Goal: Complete application form

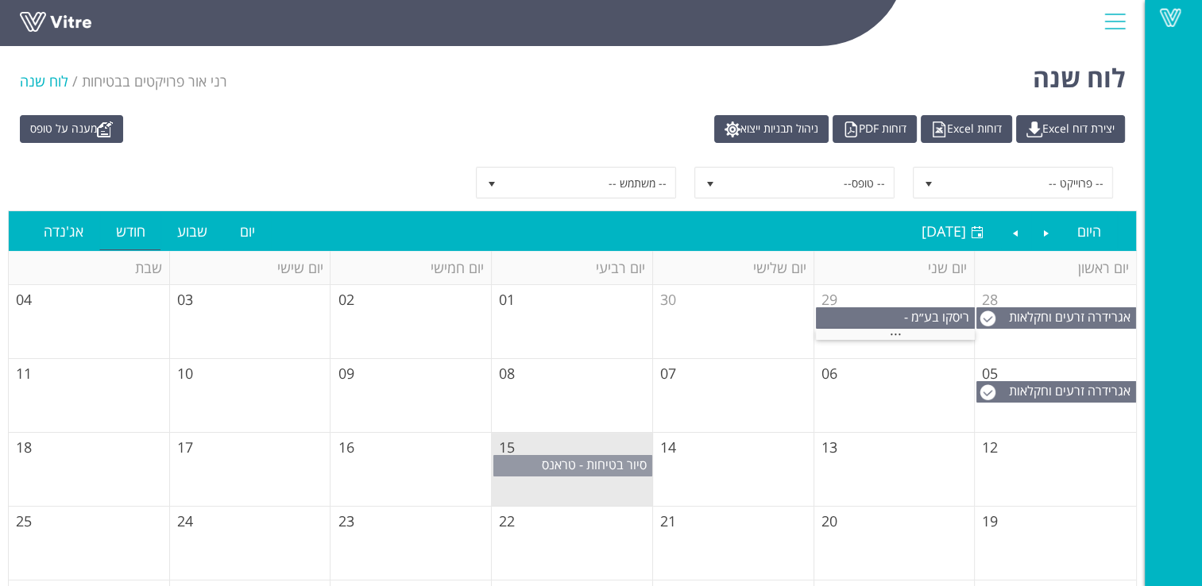
click at [572, 463] on span "סיור בטיחות - טראנס אלקטריק שדרות" at bounding box center [597, 473] width 110 height 35
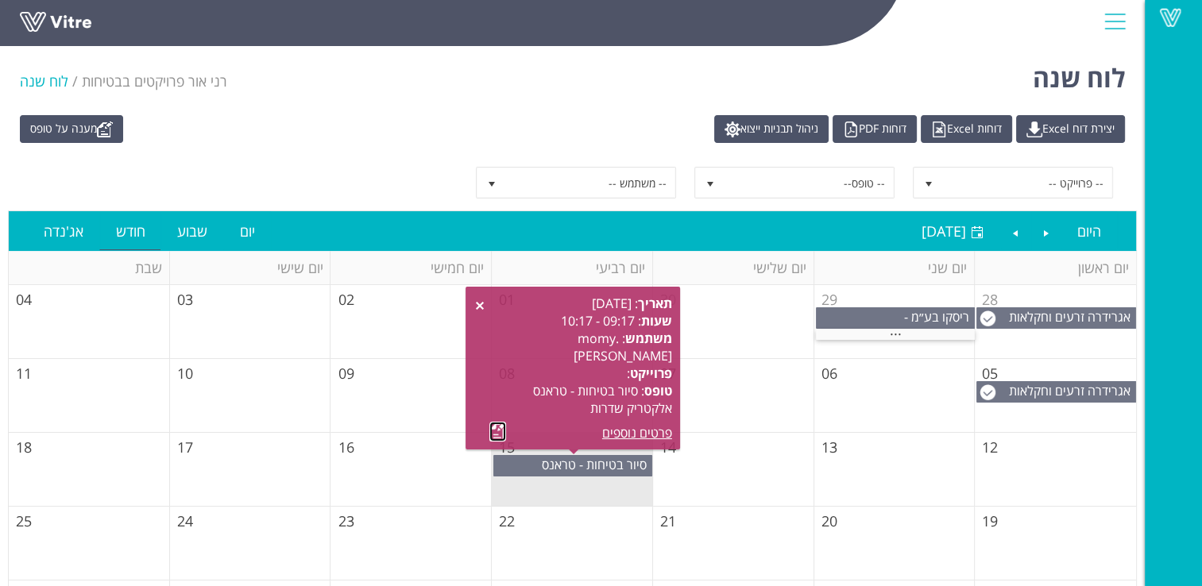
click at [500, 434] on link at bounding box center [498, 432] width 17 height 20
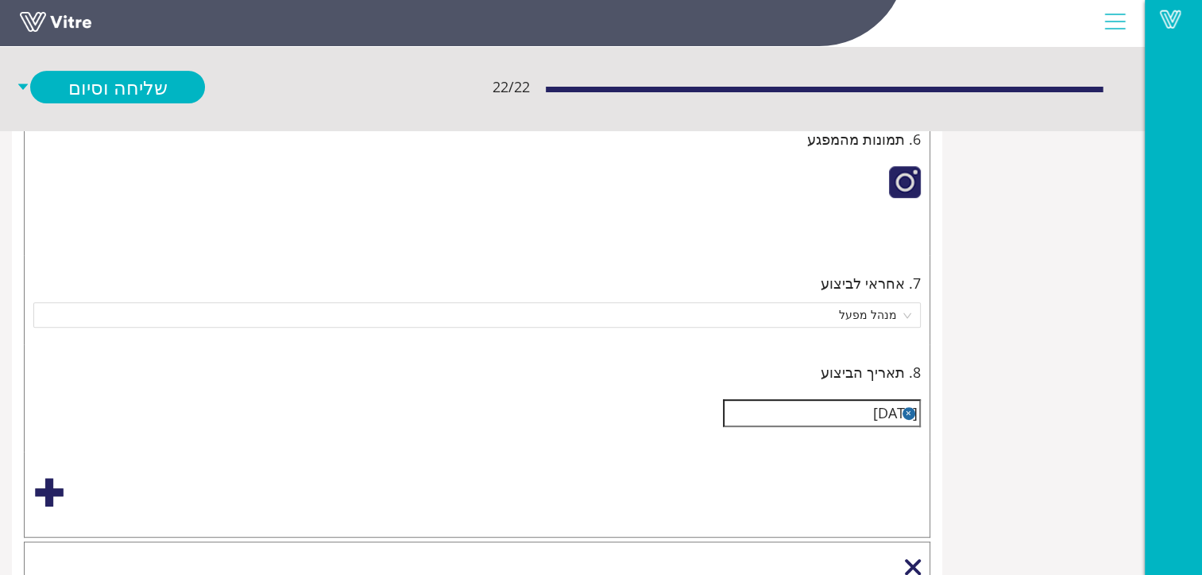
scroll to position [397, 0]
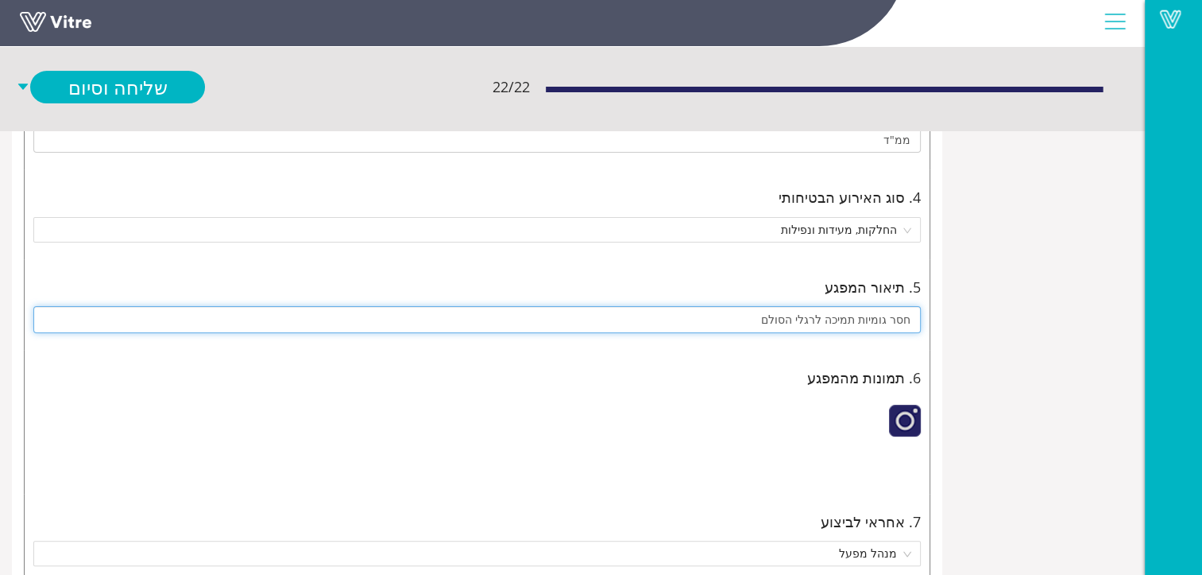
drag, startPoint x: 769, startPoint y: 316, endPoint x: 890, endPoint y: 319, distance: 120.8
click at [890, 320] on input "חסר גומיות תמיכה לרגלי הסולם" at bounding box center [477, 319] width 888 height 27
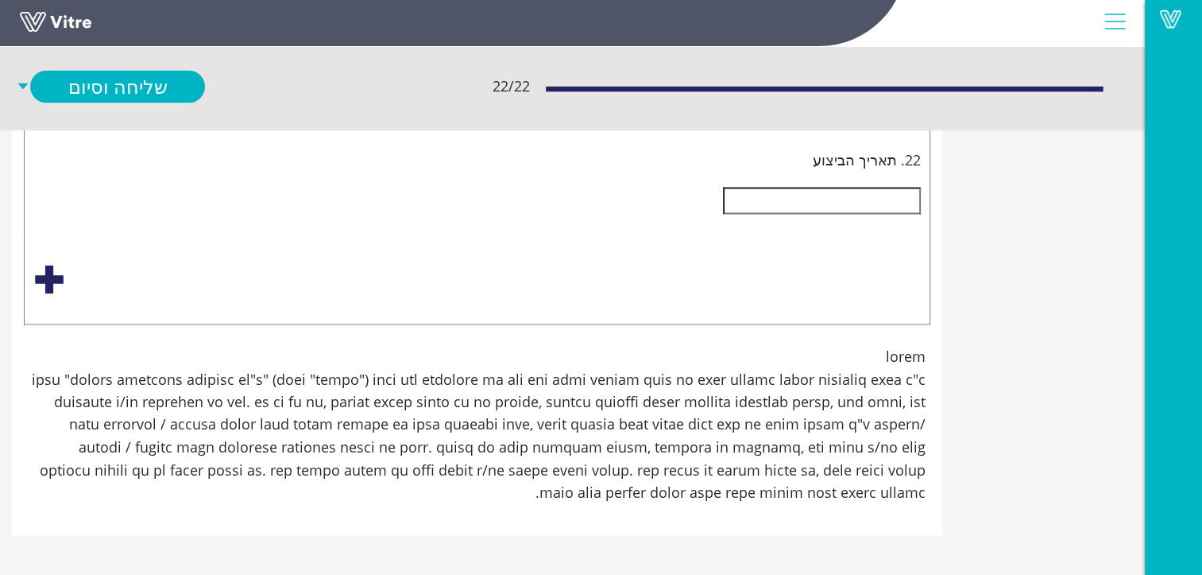
scroll to position [6198, 0]
type input "חסר רפידות הגנה מפני החלקה"
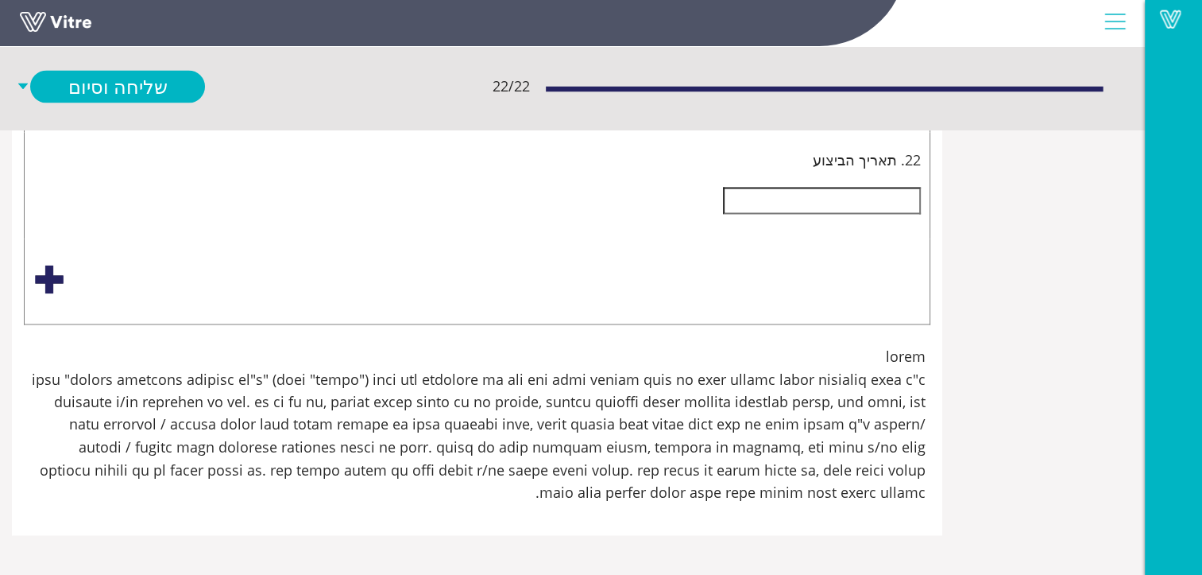
type input "יש להניח ליד החומרים את גיליונות הבטיחות של החומרים-לידיעת העובדים ולעשות הדרכה…"
click at [853, 114] on input "search" at bounding box center [471, 103] width 857 height 24
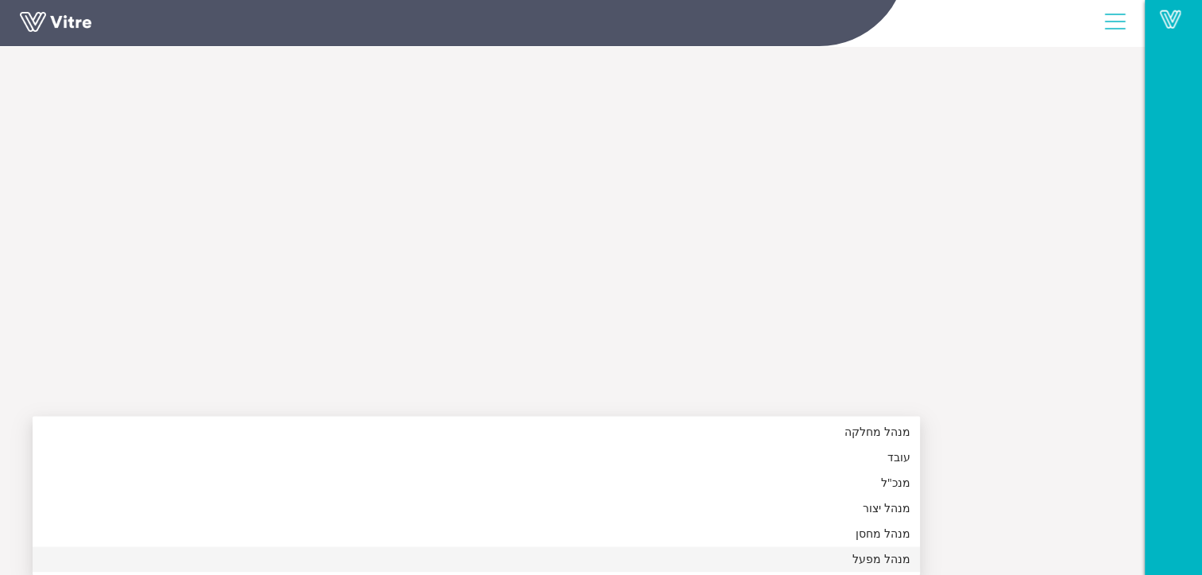
click at [869, 550] on div "מנהל מפעל" at bounding box center [476, 558] width 869 height 17
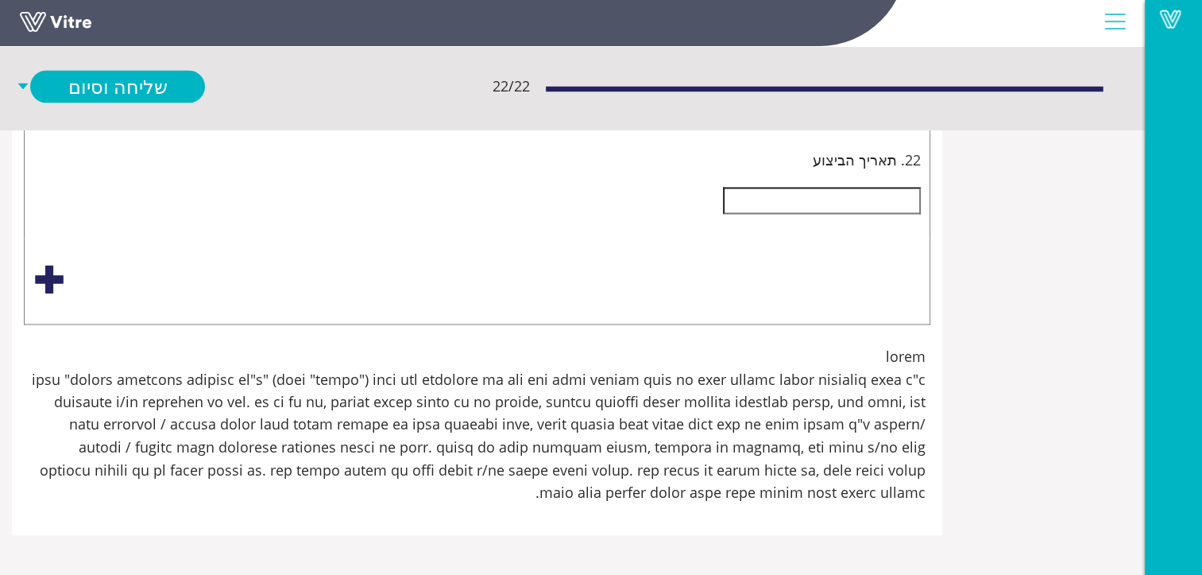
click at [859, 214] on input "text" at bounding box center [822, 200] width 198 height 27
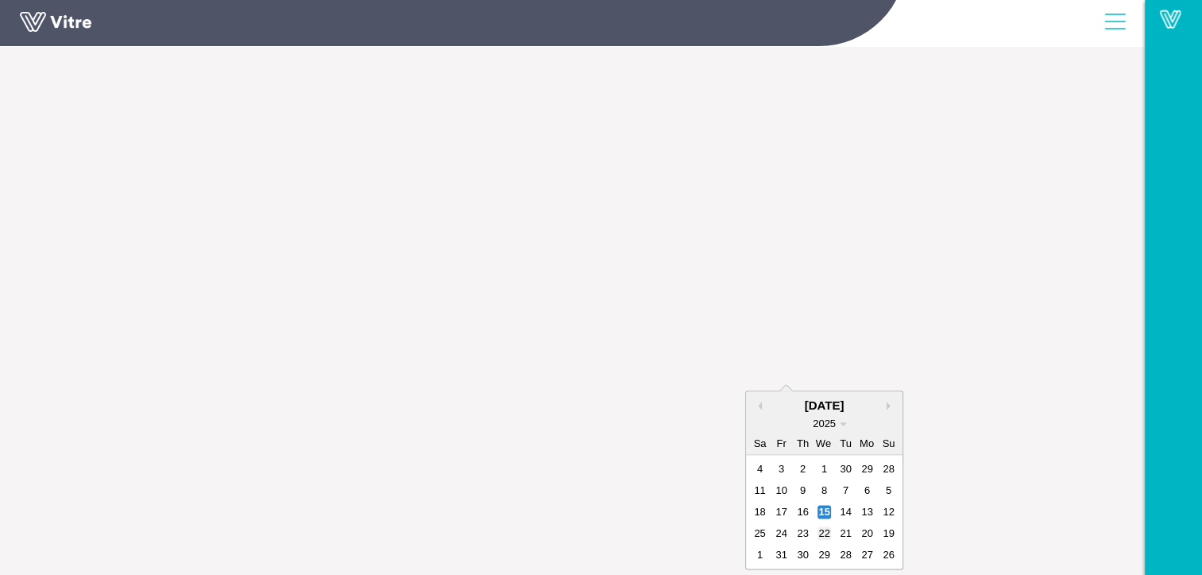
click at [825, 528] on div "22" at bounding box center [825, 533] width 14 height 14
type input "22/10/2025"
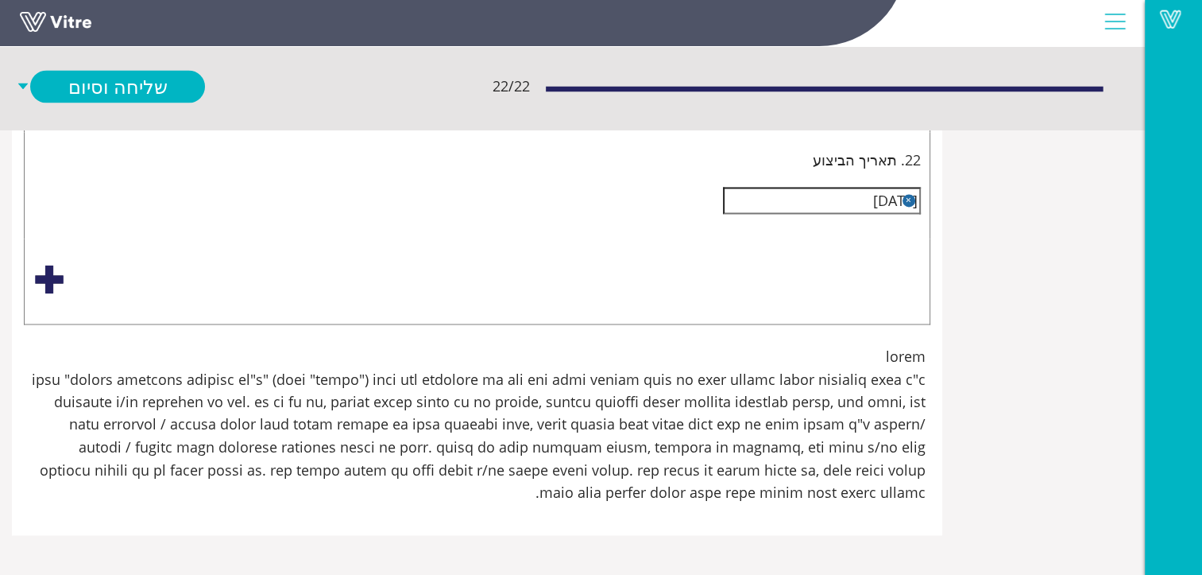
scroll to position [8265, 0]
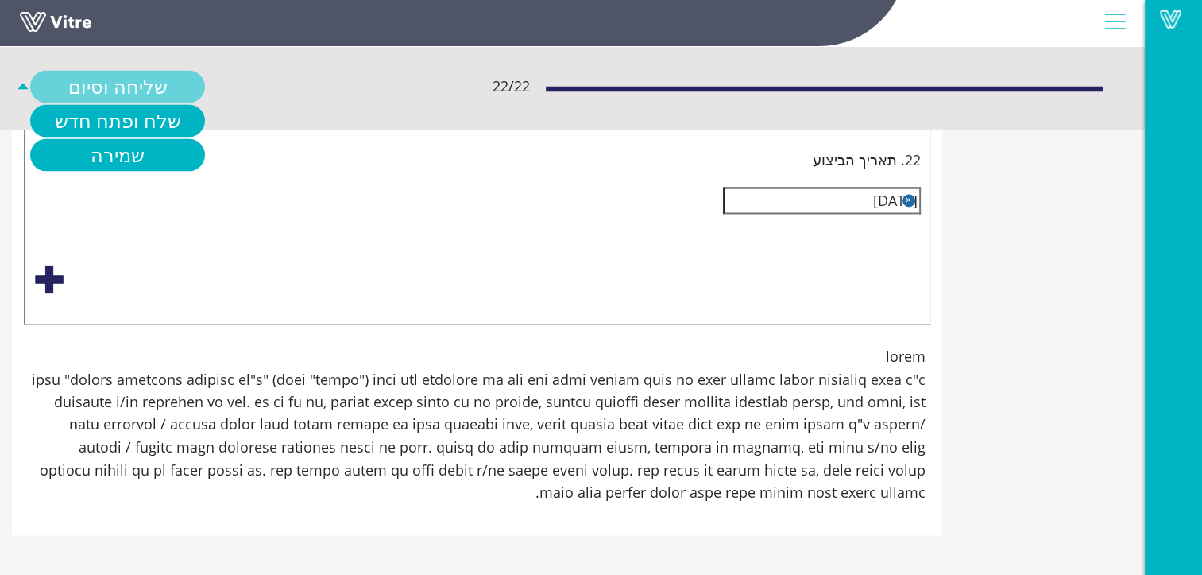
click at [142, 82] on link "שליחה וסיום" at bounding box center [117, 87] width 175 height 33
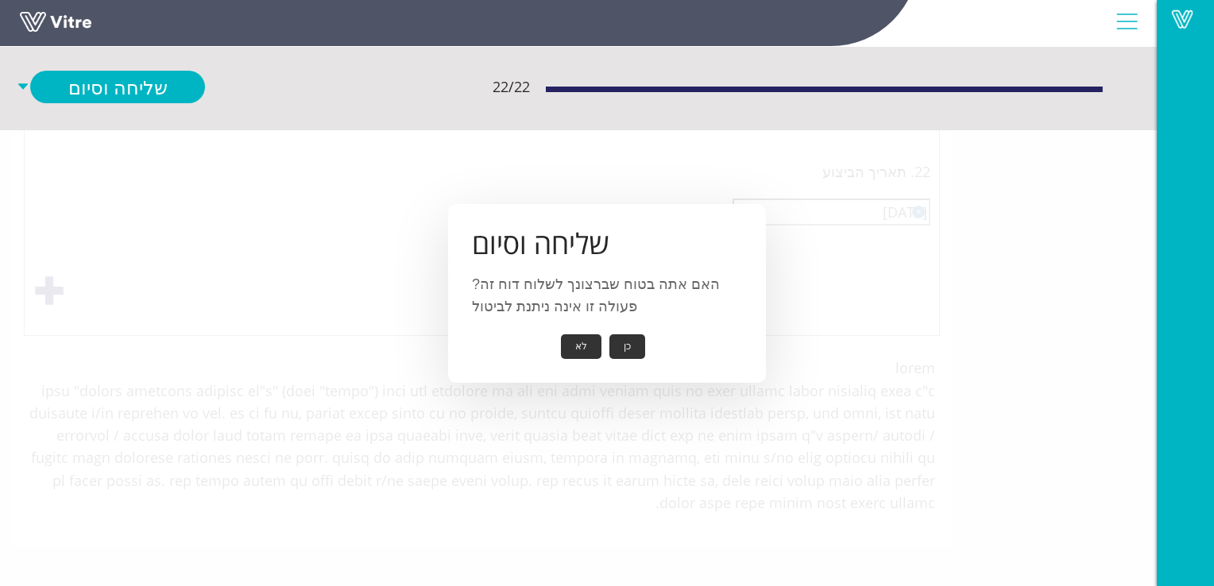
click at [625, 343] on button "כן" at bounding box center [628, 347] width 36 height 25
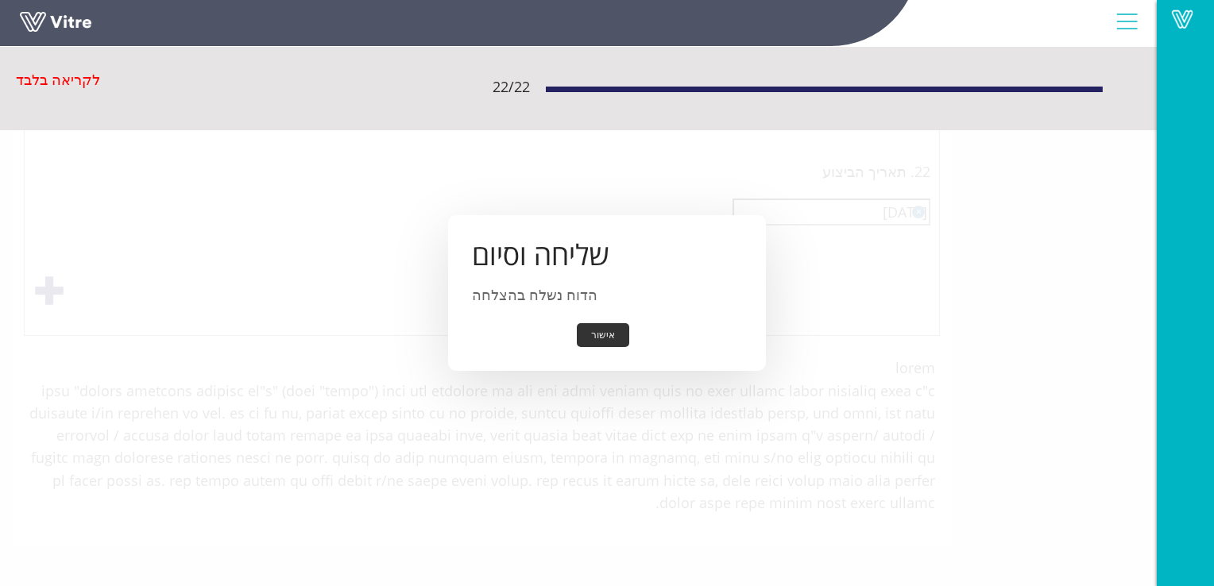
click at [607, 335] on button "אישור" at bounding box center [603, 335] width 52 height 25
